Goal: Transaction & Acquisition: Obtain resource

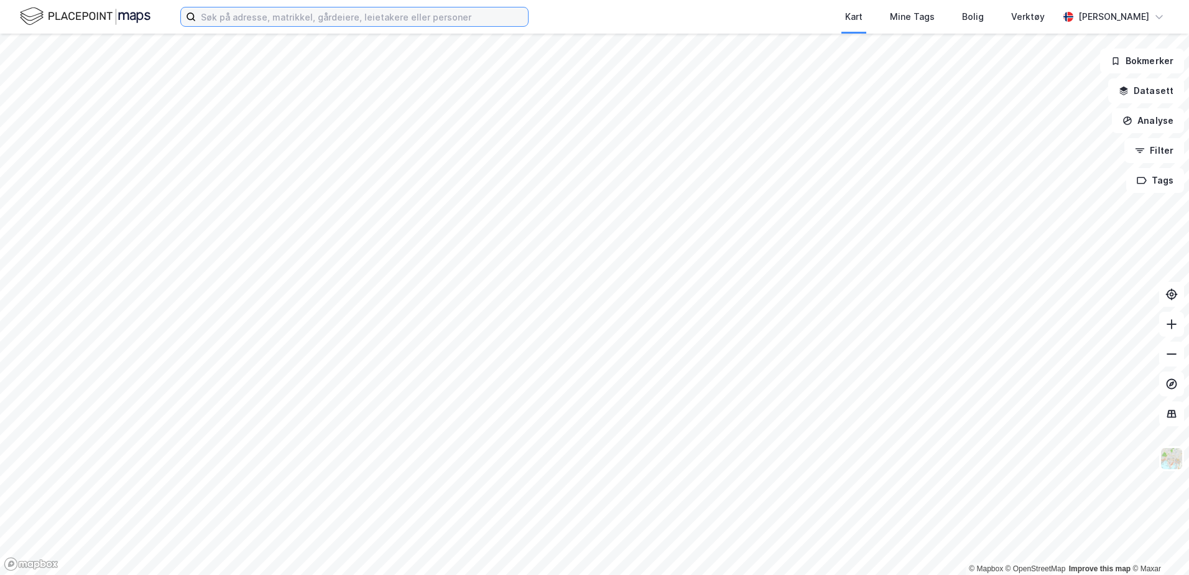
click at [376, 17] on input at bounding box center [362, 16] width 332 height 19
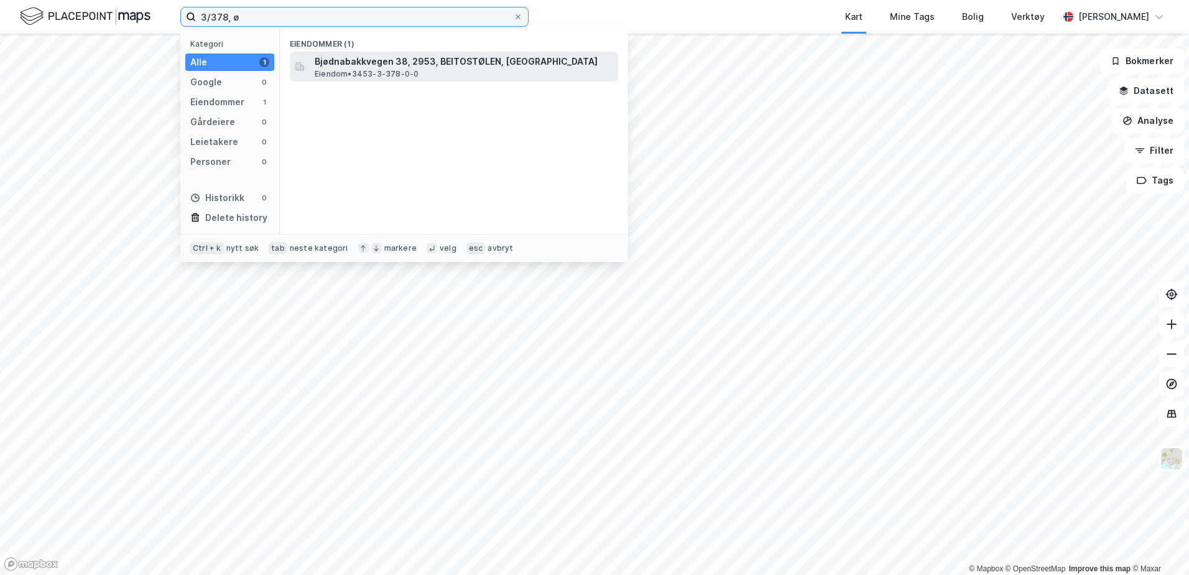
type input "3/378, ø"
click at [446, 61] on span "Bjødnabakkvegen 38, 2953, BEITOSTØLEN, [GEOGRAPHIC_DATA]" at bounding box center [464, 61] width 299 height 15
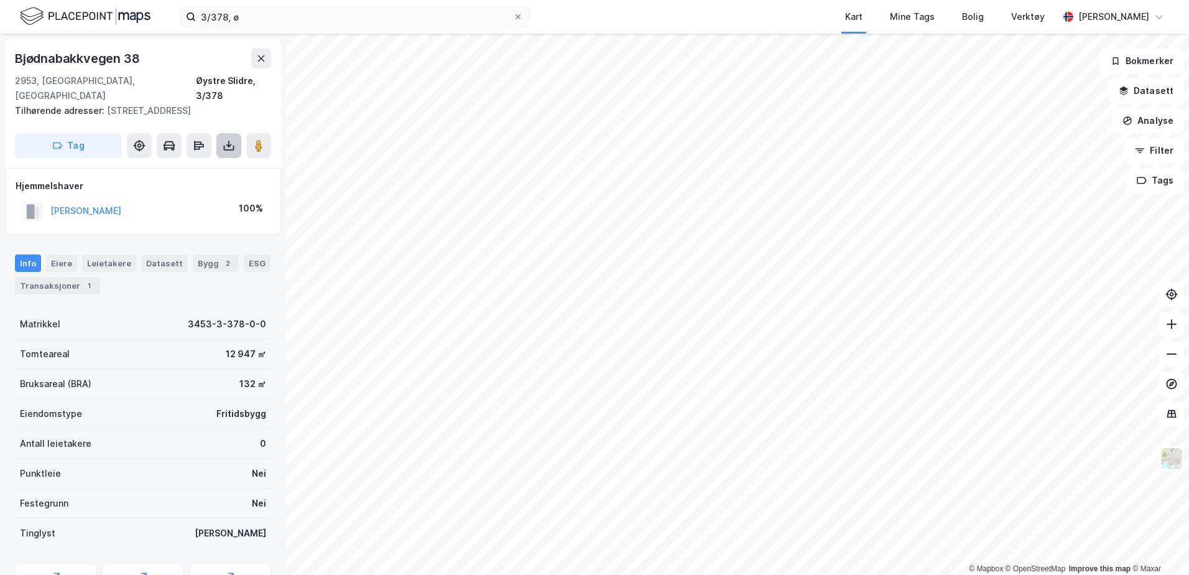
click at [228, 147] on icon at bounding box center [228, 145] width 5 height 3
click at [203, 166] on div "Last ned grunnbok" at bounding box center [167, 170] width 72 height 10
